Goal: Obtain resource: Obtain resource

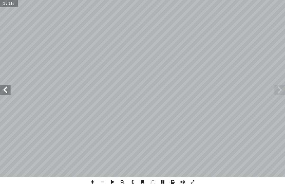
click at [280, 87] on span at bounding box center [280, 89] width 11 height 11
click at [278, 84] on span at bounding box center [280, 89] width 11 height 11
click at [280, 87] on span at bounding box center [280, 89] width 11 height 11
click at [279, 89] on span at bounding box center [280, 89] width 11 height 11
click at [9, 91] on span at bounding box center [5, 89] width 11 height 11
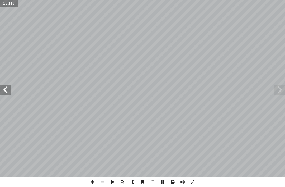
click at [5, 86] on span at bounding box center [5, 89] width 11 height 11
click at [3, 86] on span at bounding box center [5, 89] width 11 height 11
click at [3, 85] on span at bounding box center [5, 89] width 11 height 11
click at [7, 87] on span at bounding box center [5, 89] width 11 height 11
click at [282, 89] on span at bounding box center [280, 89] width 11 height 11
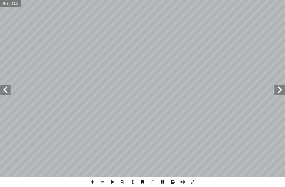
click at [282, 90] on span at bounding box center [280, 89] width 11 height 11
click at [284, 84] on span at bounding box center [280, 89] width 11 height 11
click at [281, 88] on span at bounding box center [280, 89] width 11 height 11
click at [281, 87] on span at bounding box center [280, 89] width 11 height 11
click at [10, 85] on span at bounding box center [5, 89] width 11 height 11
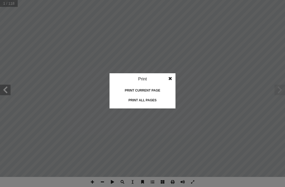
click at [144, 93] on div "Print current page" at bounding box center [142, 90] width 53 height 8
click at [148, 101] on div "Print all pages" at bounding box center [142, 100] width 53 height 8
